Goal: Task Accomplishment & Management: Use online tool/utility

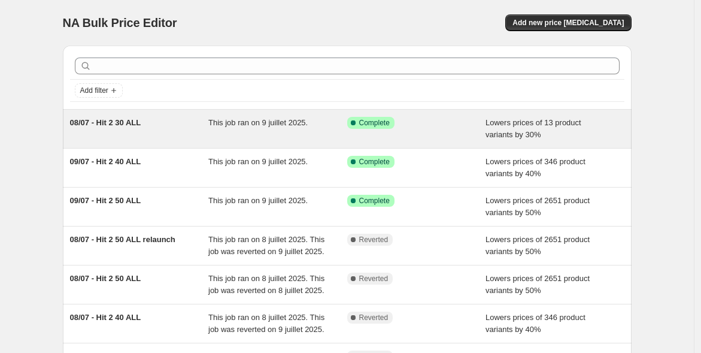
click at [189, 132] on div "08/07 - Hit 2 30 ALL" at bounding box center [139, 129] width 139 height 24
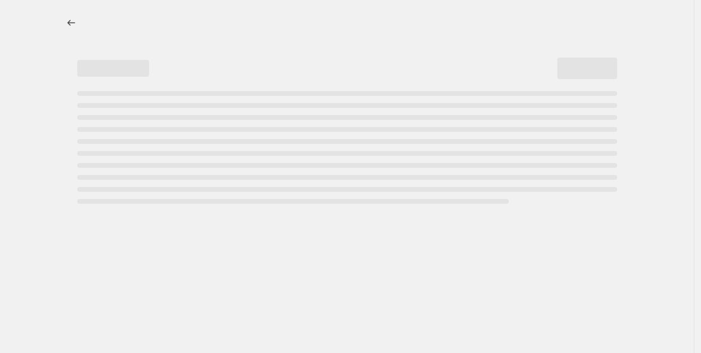
select select "percentage"
select select "collection"
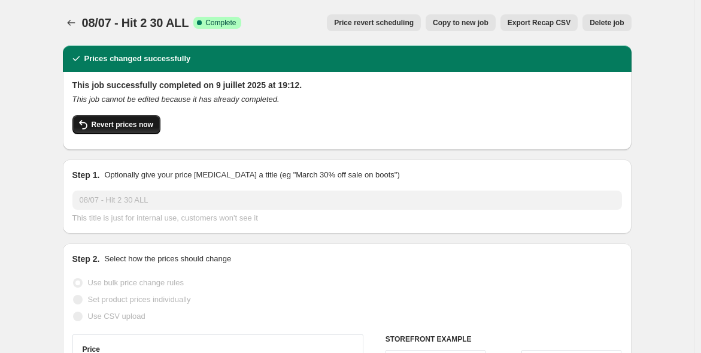
click at [113, 123] on span "Revert prices now" at bounding box center [123, 125] width 62 height 10
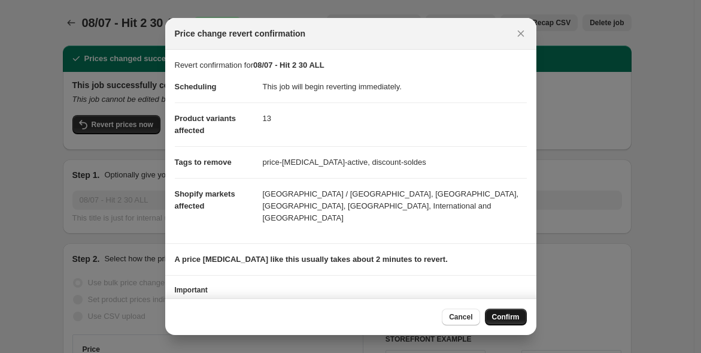
click at [509, 313] on span "Confirm" at bounding box center [506, 317] width 28 height 10
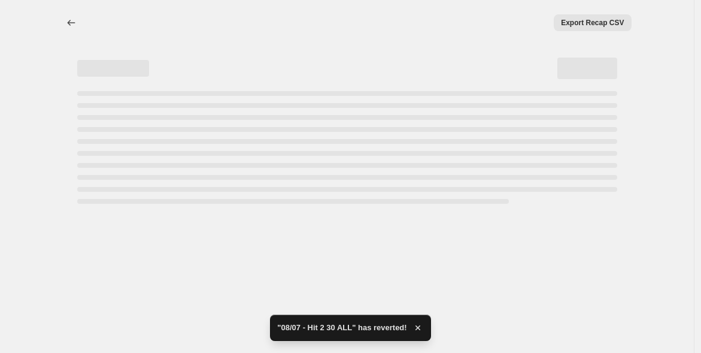
select select "percentage"
select select "collection"
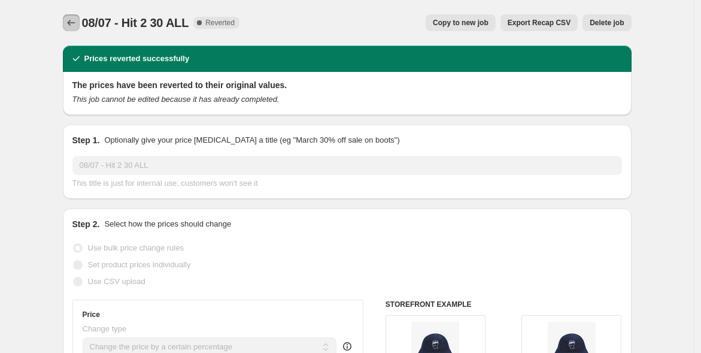
click at [72, 22] on icon "Price change jobs" at bounding box center [71, 23] width 12 height 12
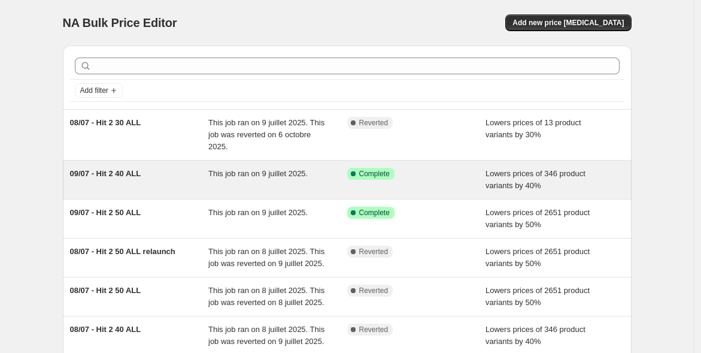
click at [128, 184] on div "09/07 - Hit 2 40 ALL" at bounding box center [139, 180] width 139 height 24
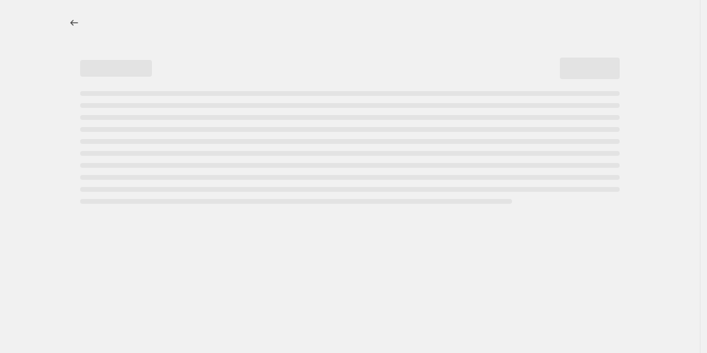
select select "percentage"
select select "collection"
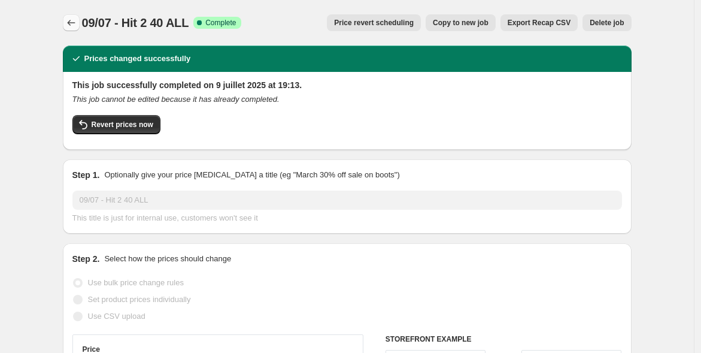
click at [70, 26] on icon "Price change jobs" at bounding box center [71, 23] width 12 height 12
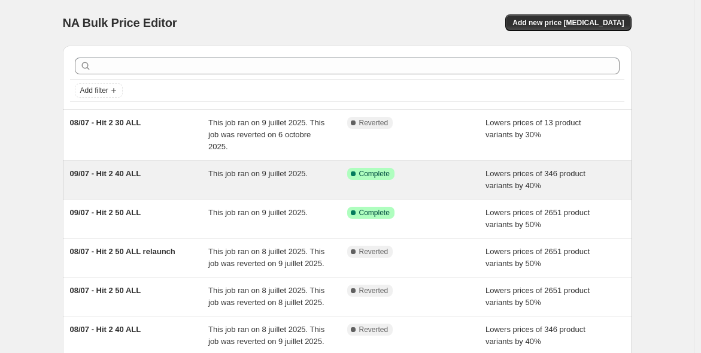
click at [159, 177] on div "09/07 - Hit 2 40 ALL" at bounding box center [139, 180] width 139 height 24
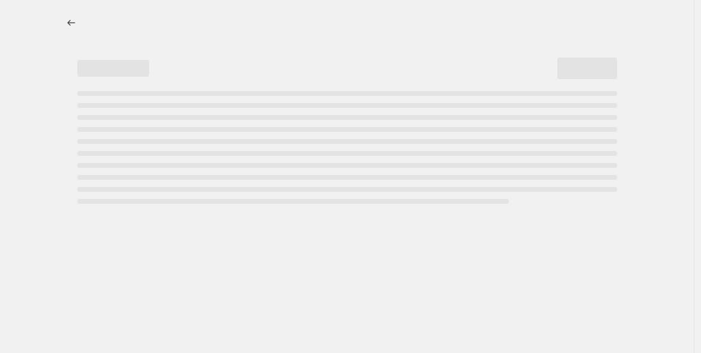
select select "percentage"
select select "collection"
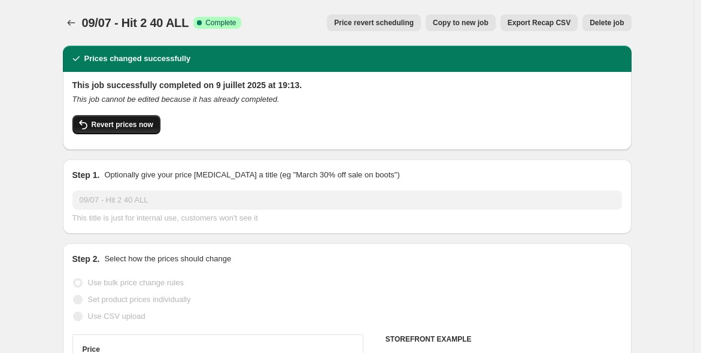
click at [96, 125] on span "Revert prices now" at bounding box center [123, 125] width 62 height 10
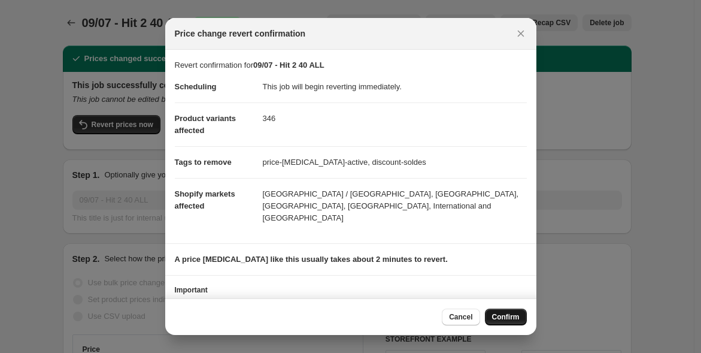
click at [513, 320] on span "Confirm" at bounding box center [506, 317] width 28 height 10
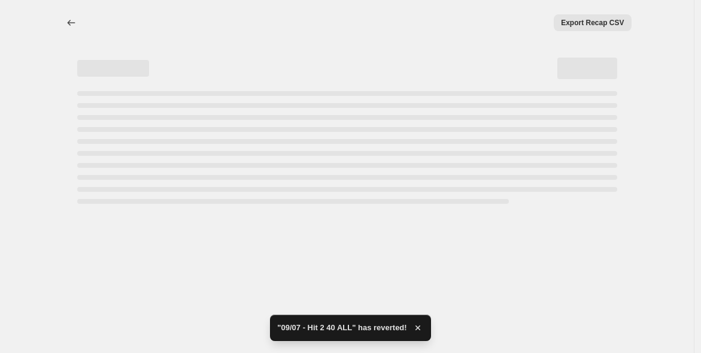
select select "percentage"
select select "collection"
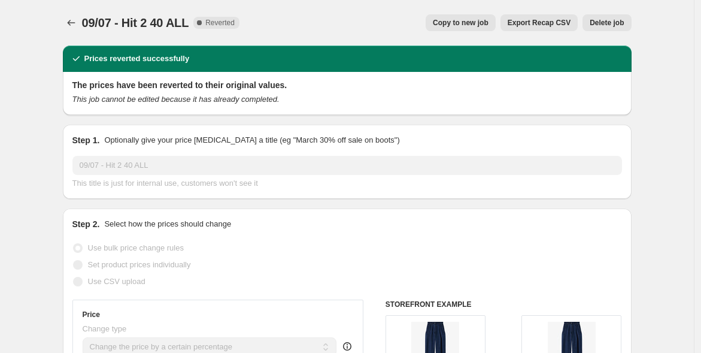
click at [71, 32] on div "09/07 - Hit 2 40 ALL. This page is ready 09/07 - Hit 2 40 ALL Complete Reverted…" at bounding box center [347, 22] width 569 height 45
click at [72, 25] on icon "Price change jobs" at bounding box center [71, 23] width 12 height 12
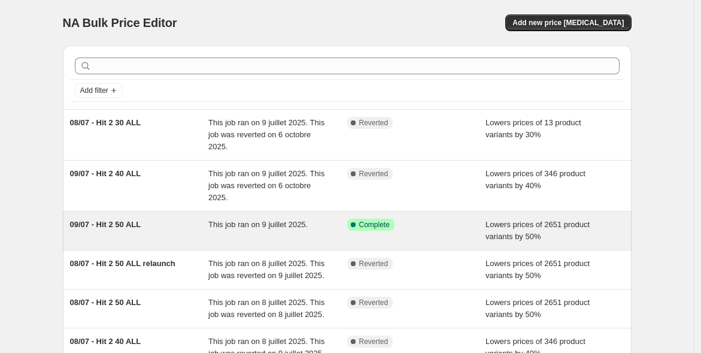
click at [116, 223] on span "09/07 - Hit 2 50 ALL" at bounding box center [105, 224] width 71 height 9
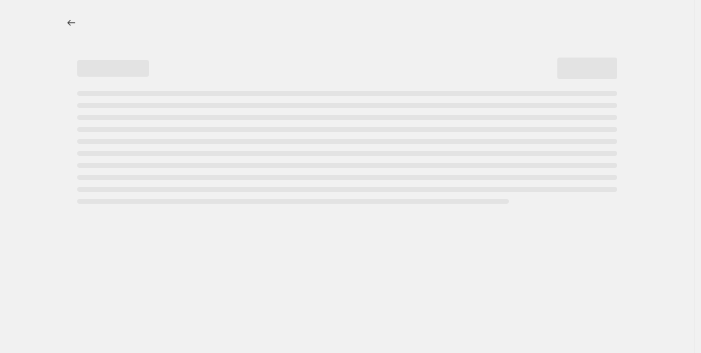
select select "percentage"
select select "collection"
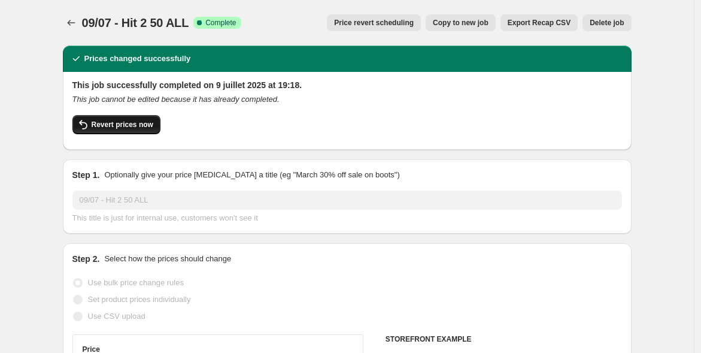
click at [122, 117] on button "Revert prices now" at bounding box center [116, 124] width 88 height 19
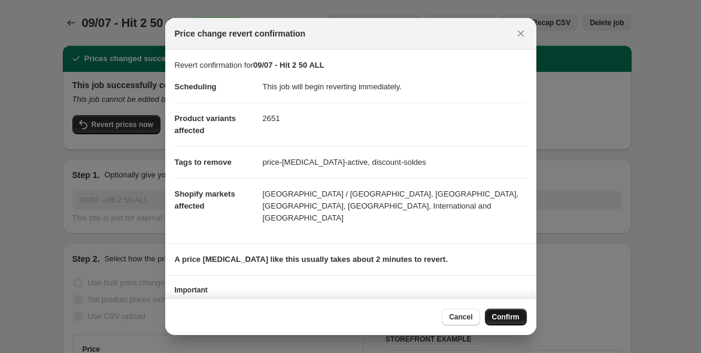
click at [507, 314] on span "Confirm" at bounding box center [506, 317] width 28 height 10
